Goal: Information Seeking & Learning: Find specific fact

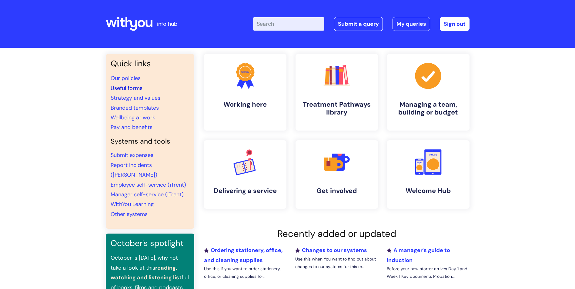
click at [136, 89] on link "Useful forms" at bounding box center [127, 88] width 32 height 7
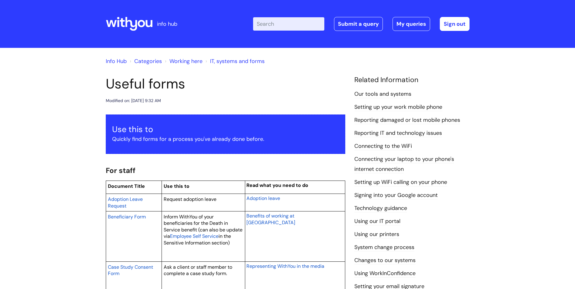
click at [298, 25] on input "Enter your search term here..." at bounding box center [288, 23] width 71 height 13
type input "RAF"
click button "Search" at bounding box center [0, 0] width 0 height 0
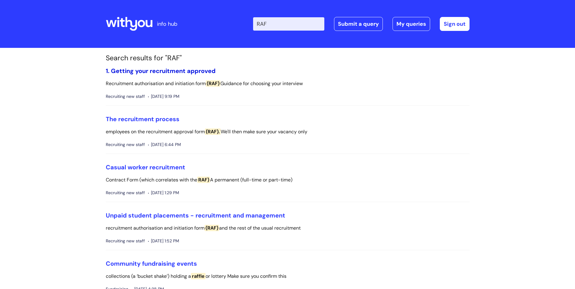
click at [149, 71] on link "1. Getting your recruitment approved" at bounding box center [161, 71] width 110 height 8
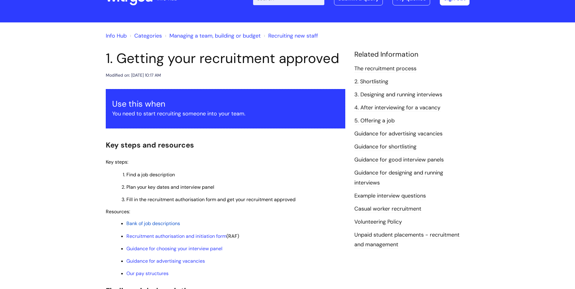
scroll to position [61, 0]
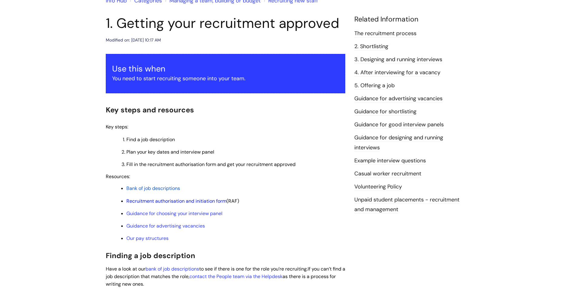
click at [203, 200] on link "Recruitment authorisation and initiation form" at bounding box center [176, 201] width 100 height 6
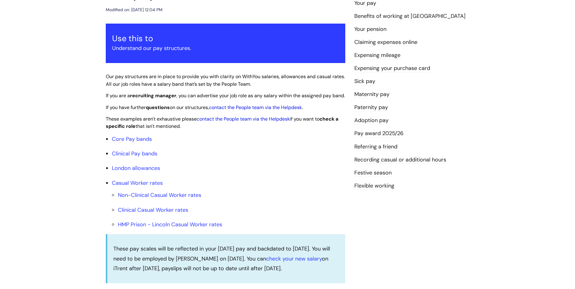
scroll to position [61, 0]
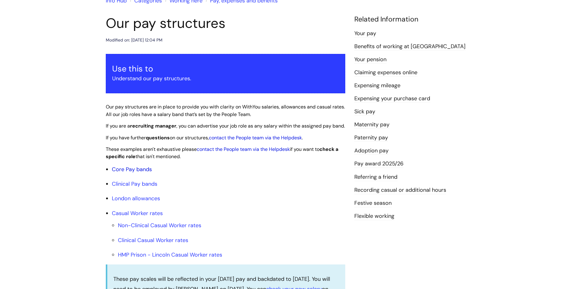
click at [133, 173] on link "Core Pay bands" at bounding box center [132, 169] width 40 height 7
click at [129, 173] on link "Core Pay bands" at bounding box center [132, 169] width 40 height 7
click at [127, 173] on link "Core Pay bands" at bounding box center [132, 169] width 40 height 7
click at [140, 173] on link "Core Pay bands" at bounding box center [132, 169] width 40 height 7
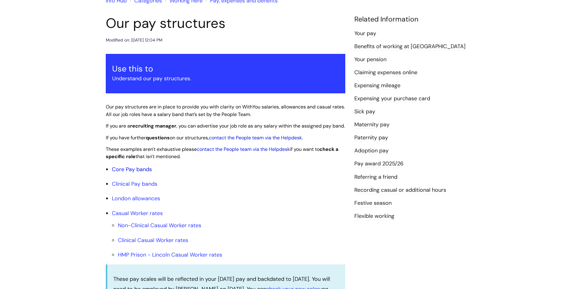
click at [140, 173] on link "Core Pay bands" at bounding box center [132, 169] width 40 height 7
click at [139, 173] on link "Core Pay bands" at bounding box center [132, 169] width 40 height 7
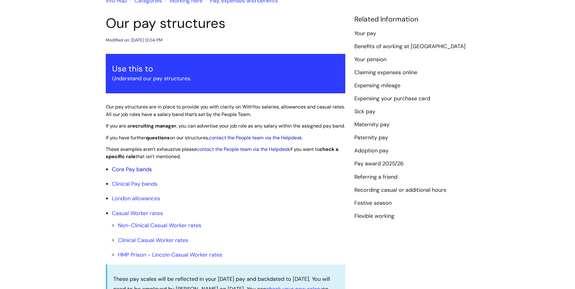
click at [139, 173] on link "Core Pay bands" at bounding box center [132, 169] width 40 height 7
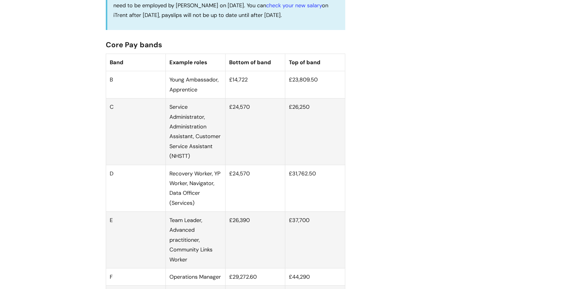
scroll to position [333, 0]
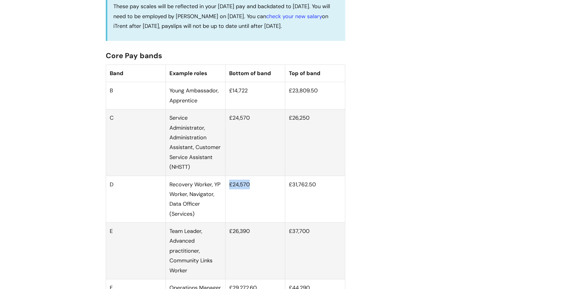
drag, startPoint x: 253, startPoint y: 193, endPoint x: 229, endPoint y: 192, distance: 23.4
click at [229, 192] on td "£24,570" at bounding box center [256, 199] width 60 height 47
drag, startPoint x: 229, startPoint y: 192, endPoint x: 234, endPoint y: 192, distance: 4.9
drag, startPoint x: 234, startPoint y: 192, endPoint x: 257, endPoint y: 189, distance: 22.9
click at [257, 189] on td "£24,570" at bounding box center [256, 199] width 60 height 47
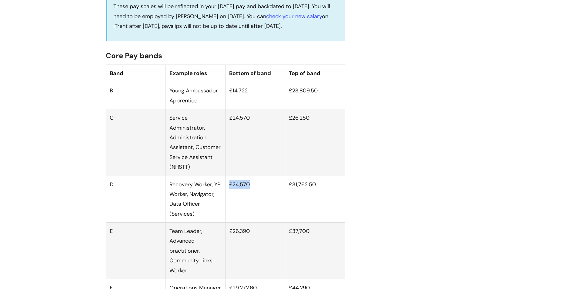
drag, startPoint x: 250, startPoint y: 192, endPoint x: 230, endPoint y: 190, distance: 20.4
click at [230, 190] on td "£24,570" at bounding box center [256, 199] width 60 height 47
drag, startPoint x: 230, startPoint y: 190, endPoint x: 234, endPoint y: 192, distance: 4.4
copy td "£24,570"
drag, startPoint x: 317, startPoint y: 192, endPoint x: 290, endPoint y: 190, distance: 27.0
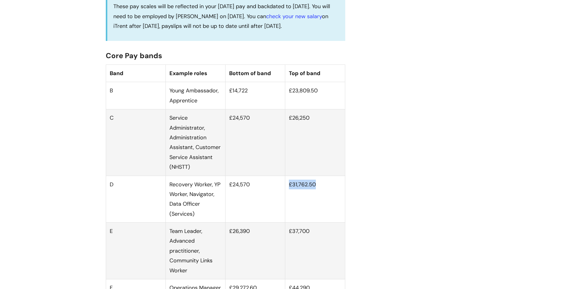
click at [290, 190] on td "£31,762.50" at bounding box center [315, 199] width 60 height 47
copy td "£31,762.50"
click at [318, 195] on td "£31,762.50" at bounding box center [315, 199] width 60 height 47
